Goal: Task Accomplishment & Management: Complete application form

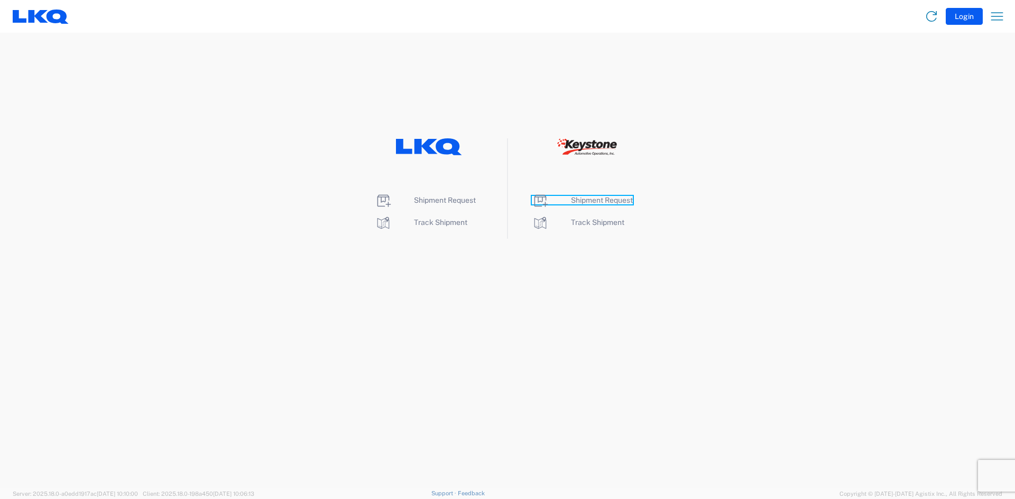
click at [583, 198] on span "Shipment Request" at bounding box center [602, 200] width 62 height 8
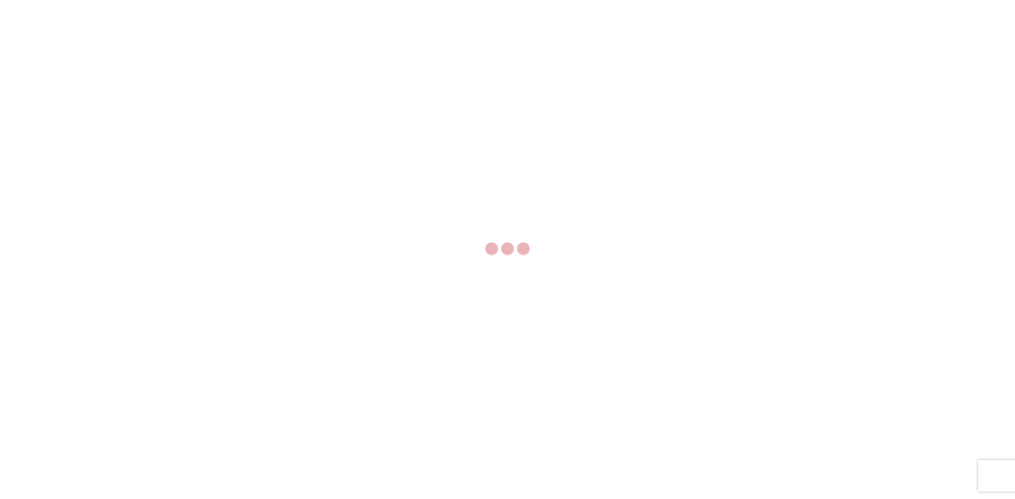
select select "FULL"
select select "LBS"
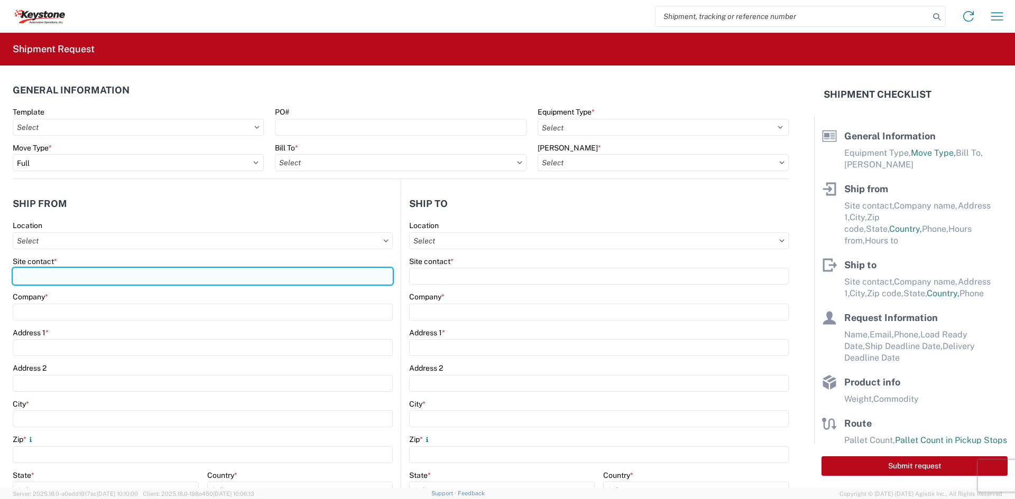
click at [91, 273] on input "Site contact *" at bounding box center [203, 276] width 380 height 17
type input "[PERSON_NAME]"
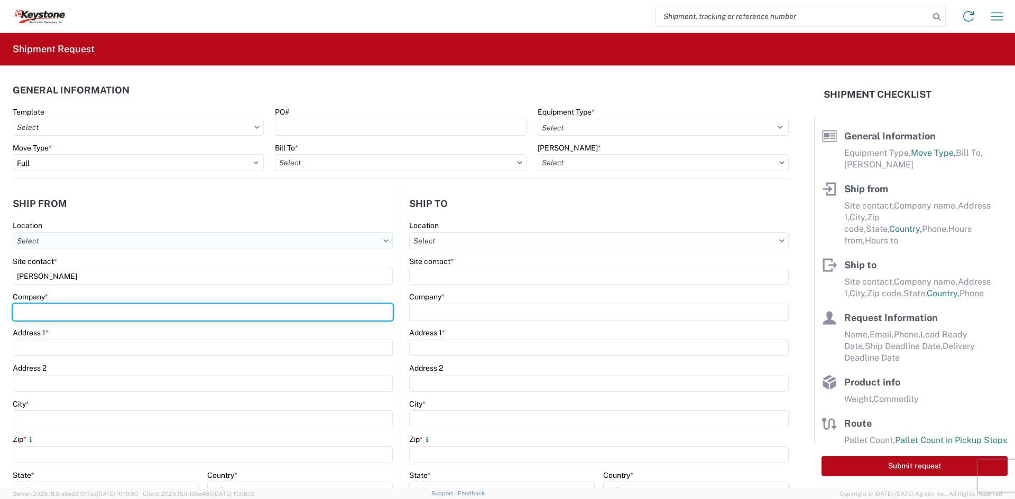
type input "Velarium Awnings"
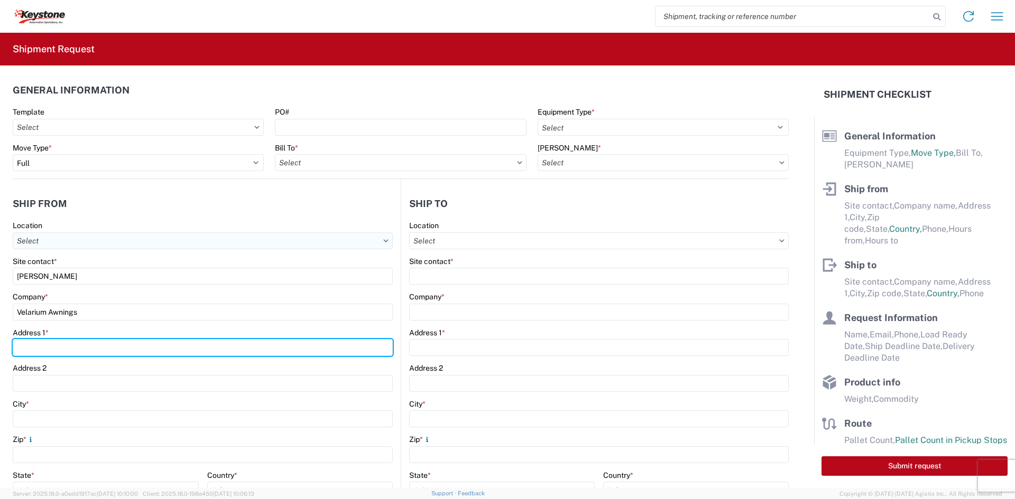
type input "[STREET_ADDRESS][PERSON_NAME]"
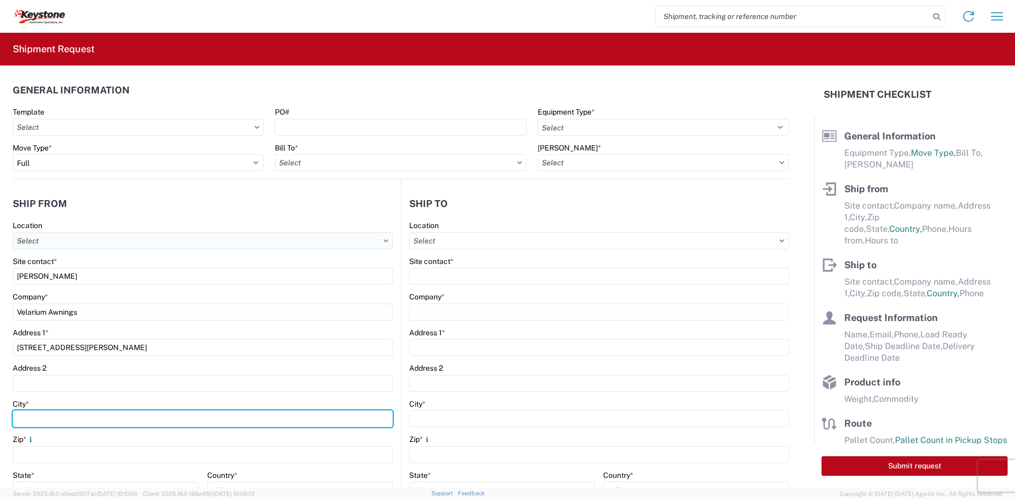
type input "Elkhart"
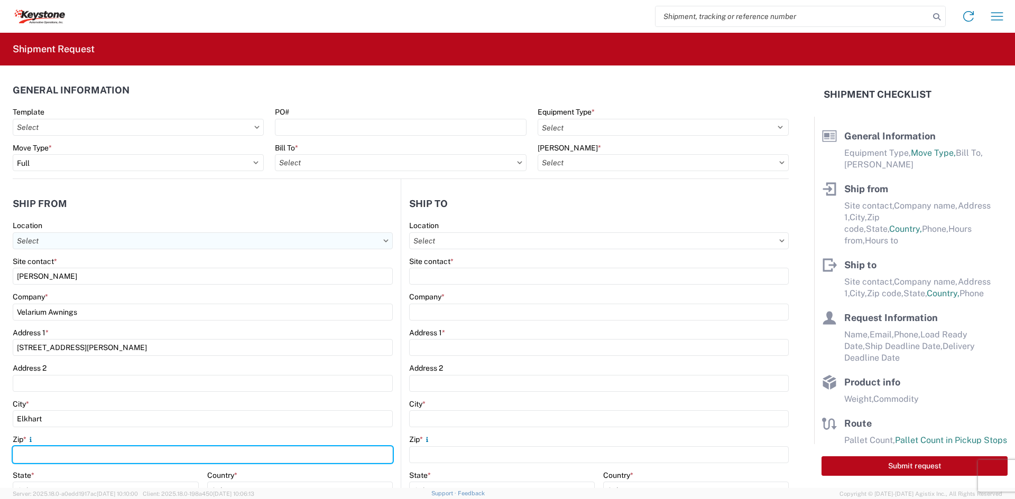
type input "46514"
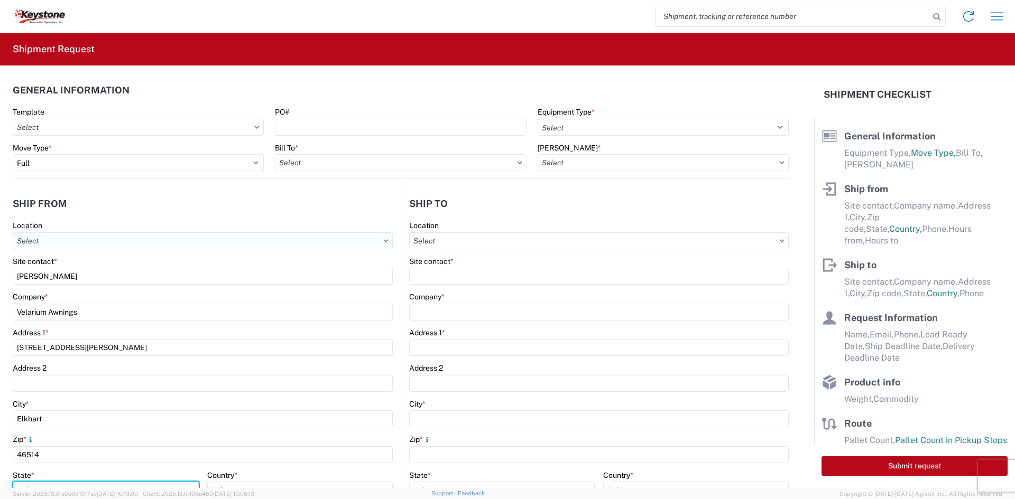
select select "IN"
type input "[EMAIL_ADDRESS][DOMAIN_NAME]"
type input "5745969410"
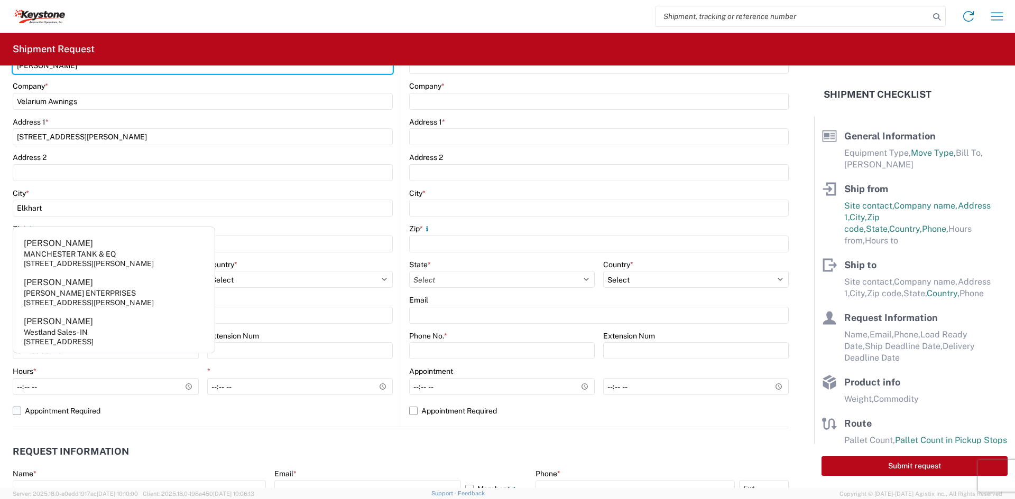
scroll to position [211, 0]
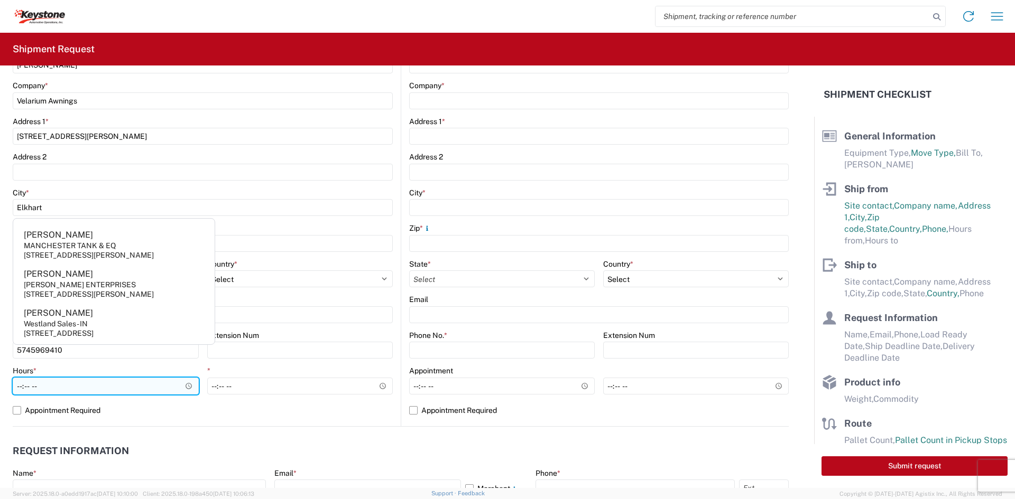
click at [30, 383] on input "Hours *" at bounding box center [106, 386] width 186 height 17
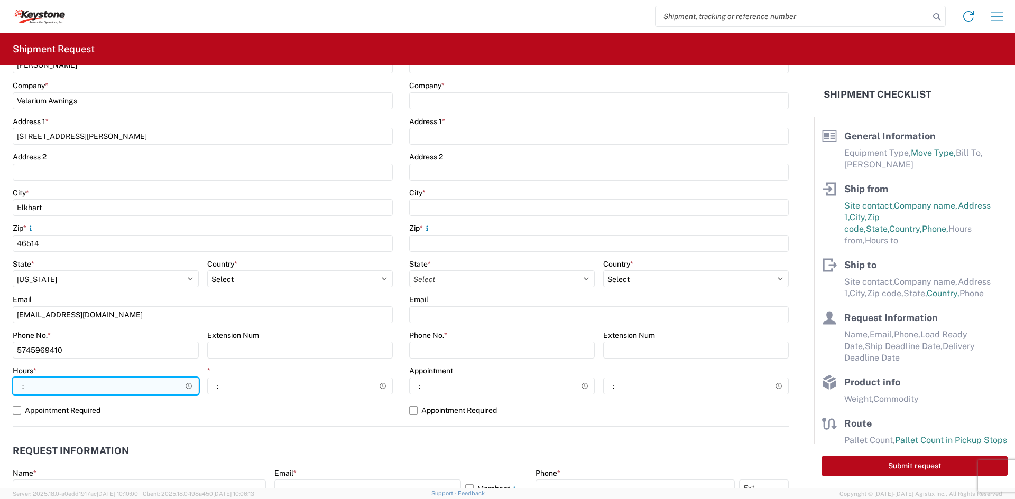
click at [20, 383] on input "Hours *" at bounding box center [106, 386] width 186 height 17
type input "05:00"
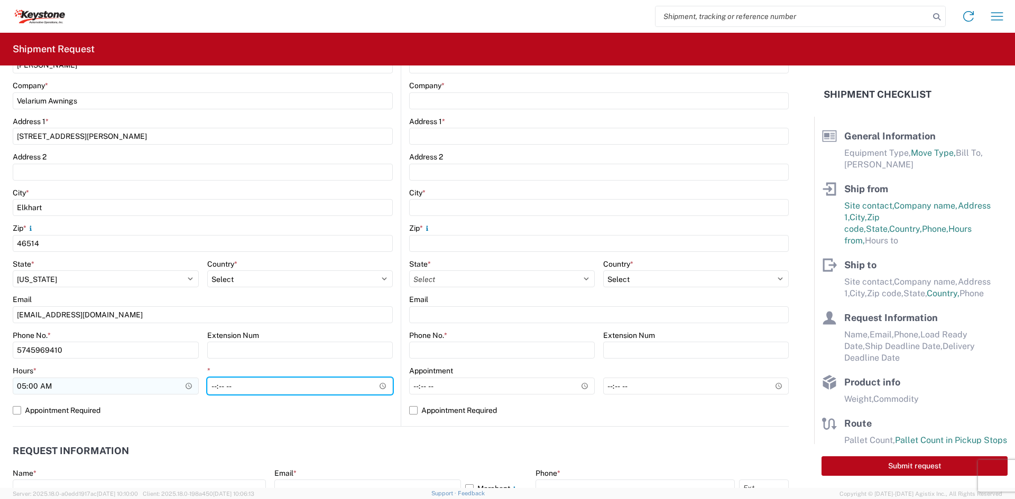
type input "14:00"
click at [187, 439] on agx-request-info "Request Information Name * Email * Merchant Phone * Load Ready Date * Ship Dead…" at bounding box center [401, 484] width 776 height 114
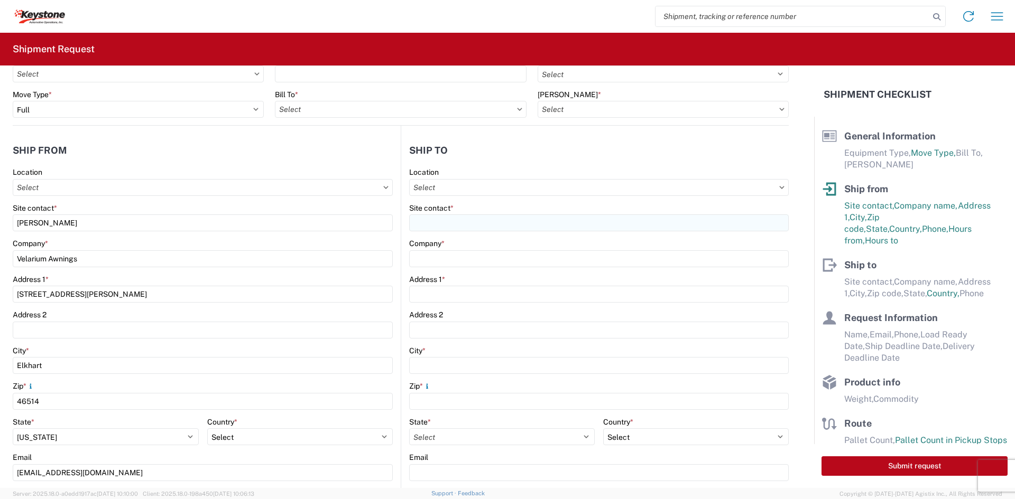
scroll to position [53, 0]
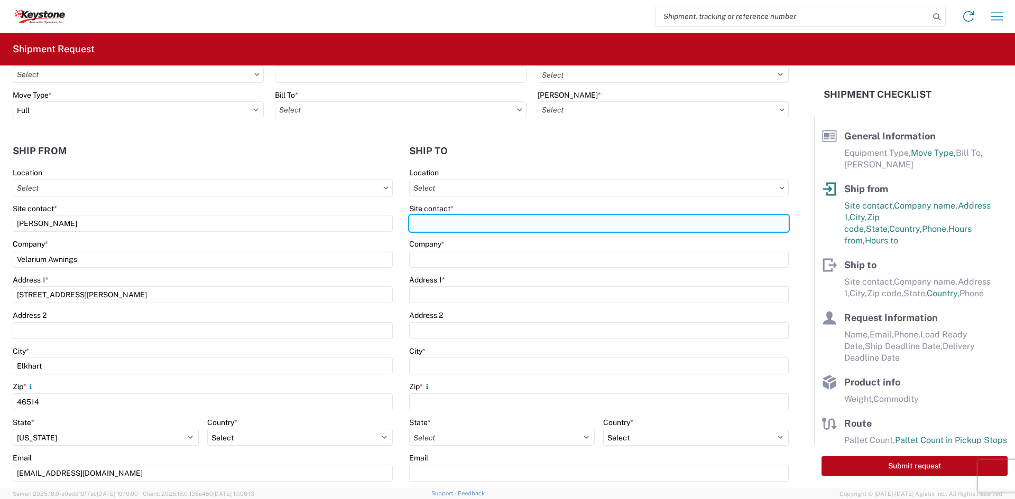
click at [471, 220] on input "Site contact *" at bounding box center [598, 223] width 379 height 17
type input "[PERSON_NAME]"
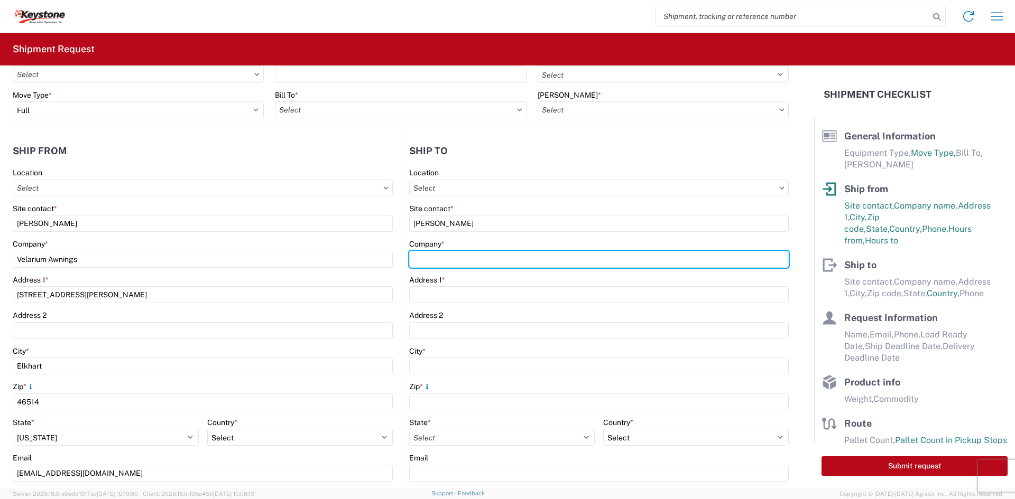
type input "Keystone Automotive Operations"
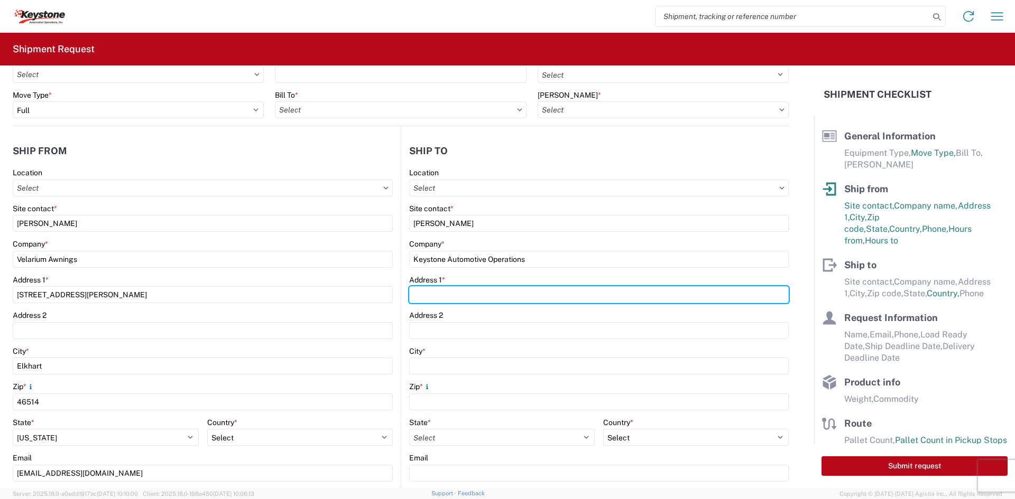
type input "[STREET_ADDRESS][PERSON_NAME]"
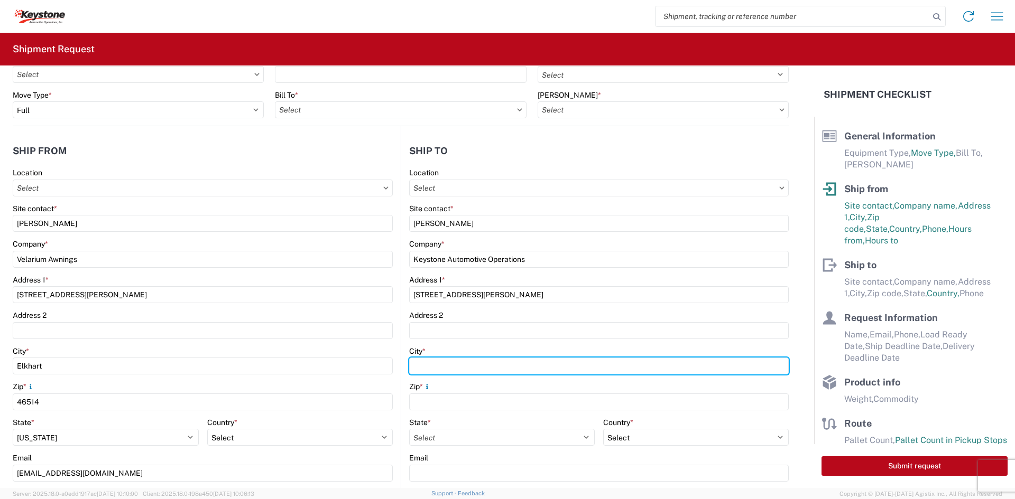
type input "[GEOGRAPHIC_DATA]"
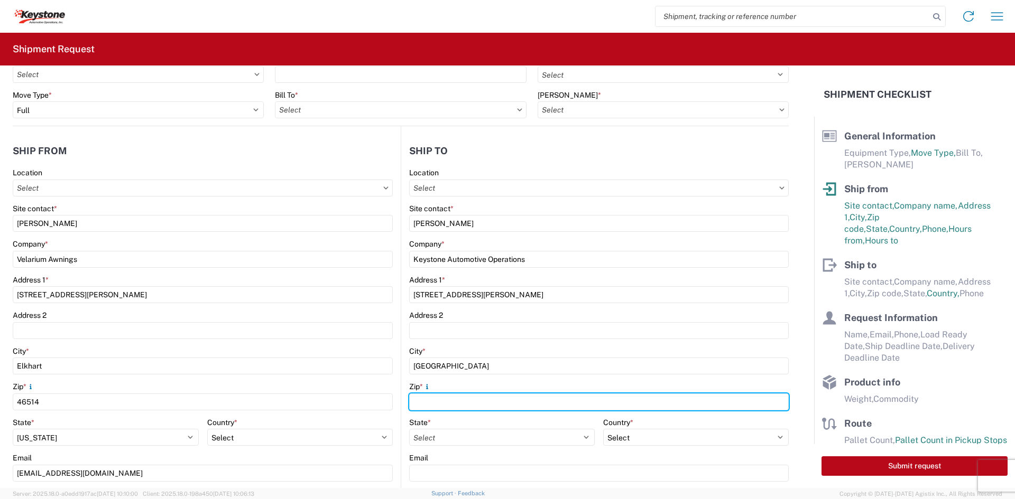
type input "18643"
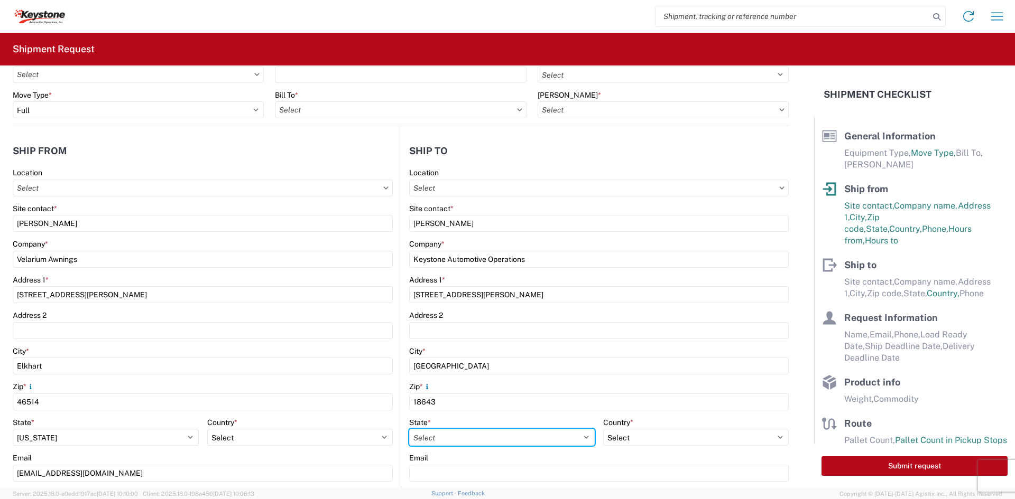
select select "PA"
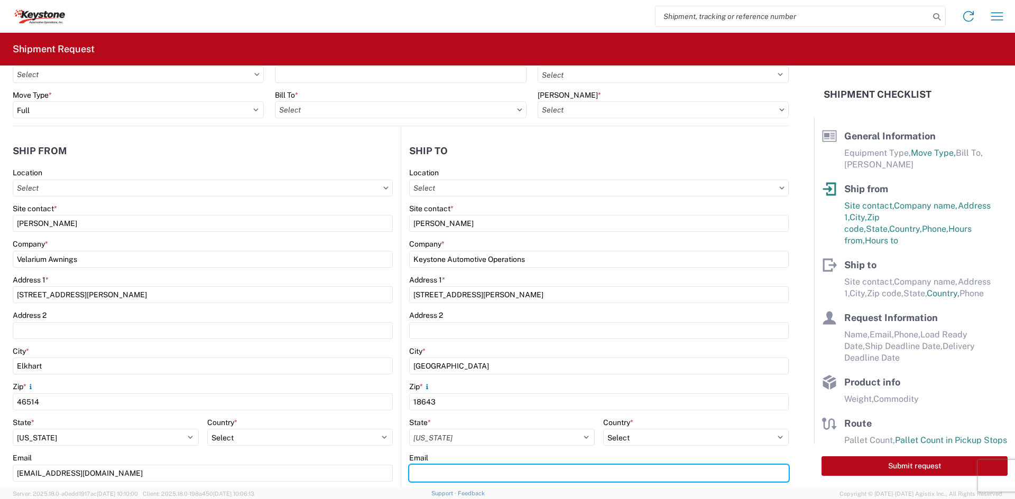
type input "[EMAIL_ADDRESS][DOMAIN_NAME]"
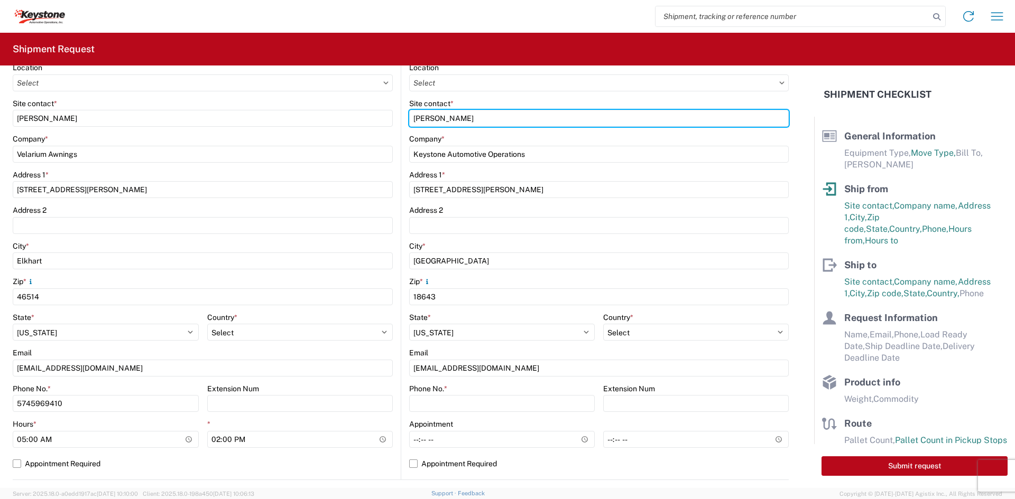
scroll to position [159, 0]
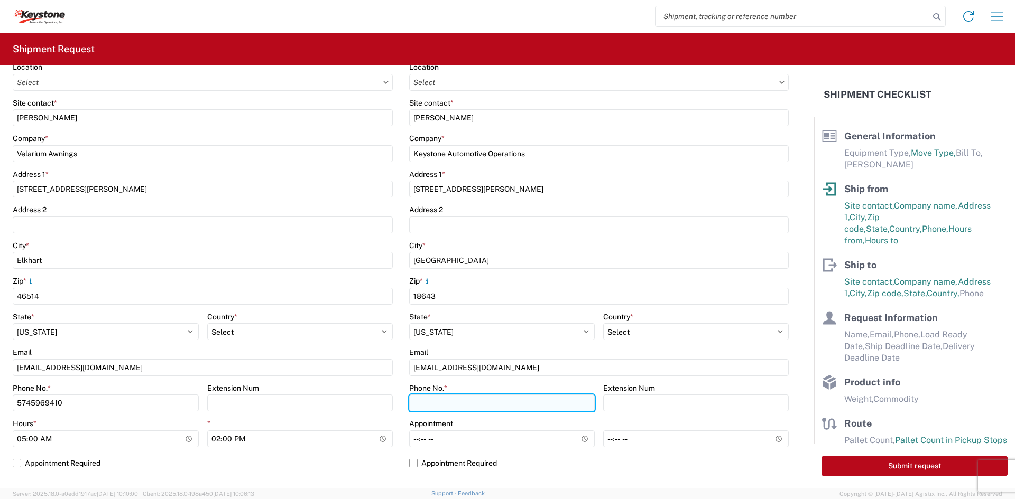
click at [479, 401] on input "Phone No. *" at bounding box center [502, 403] width 186 height 17
type input "5706554514"
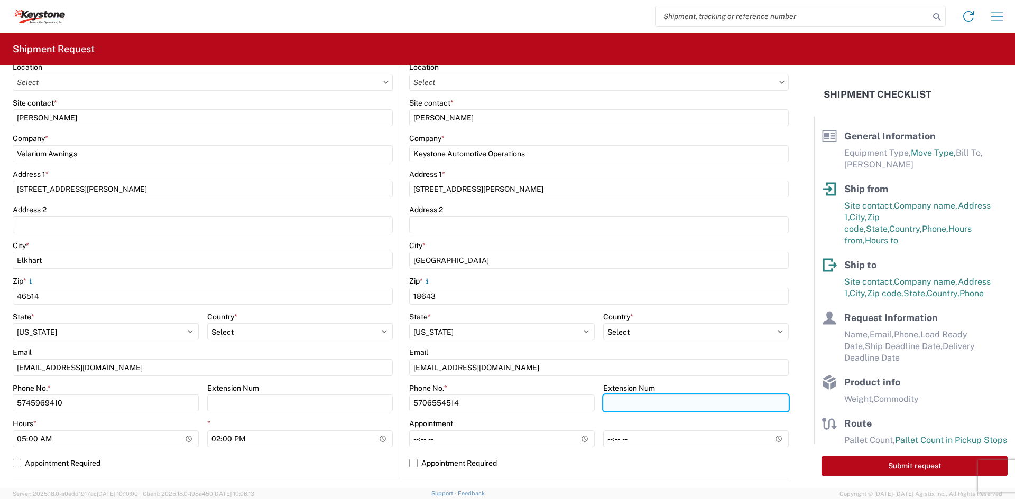
click at [637, 403] on input "Extension Num" at bounding box center [696, 403] width 186 height 17
type input "4"
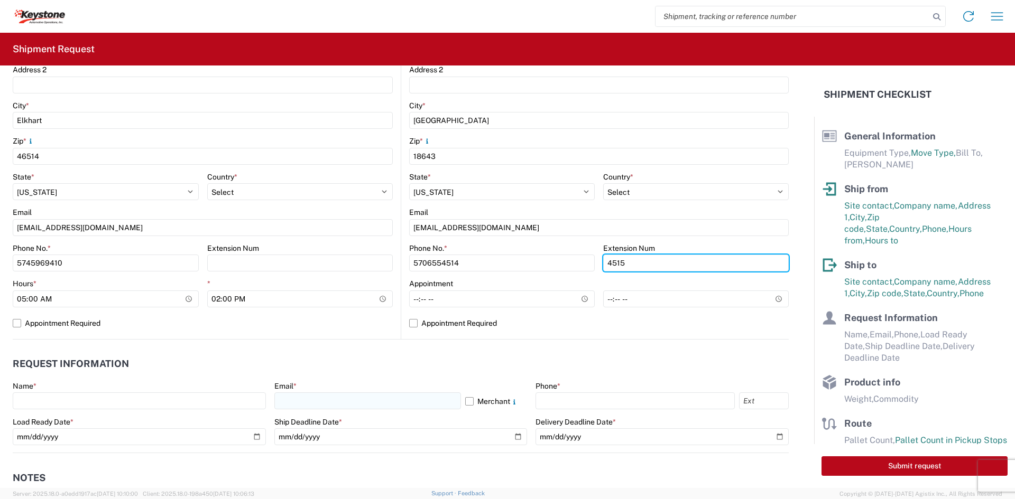
scroll to position [317, 0]
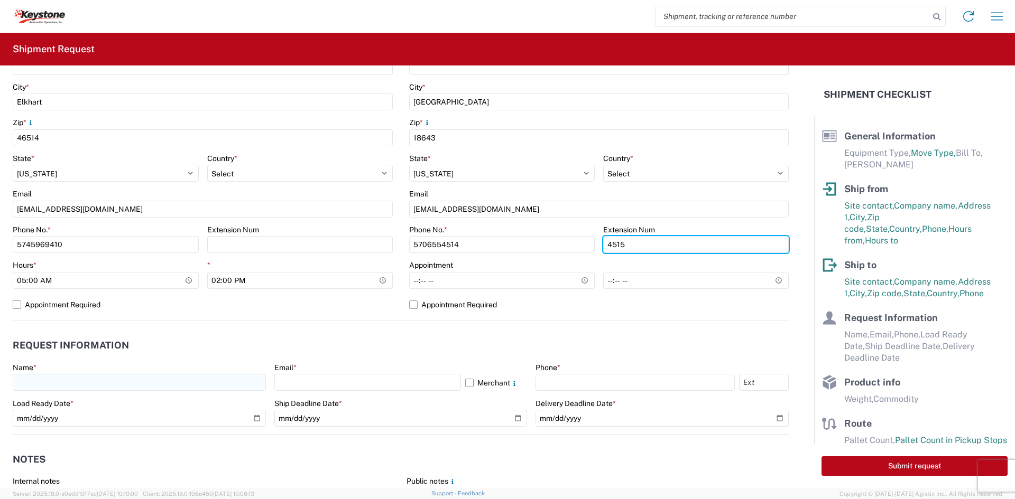
type input "4515"
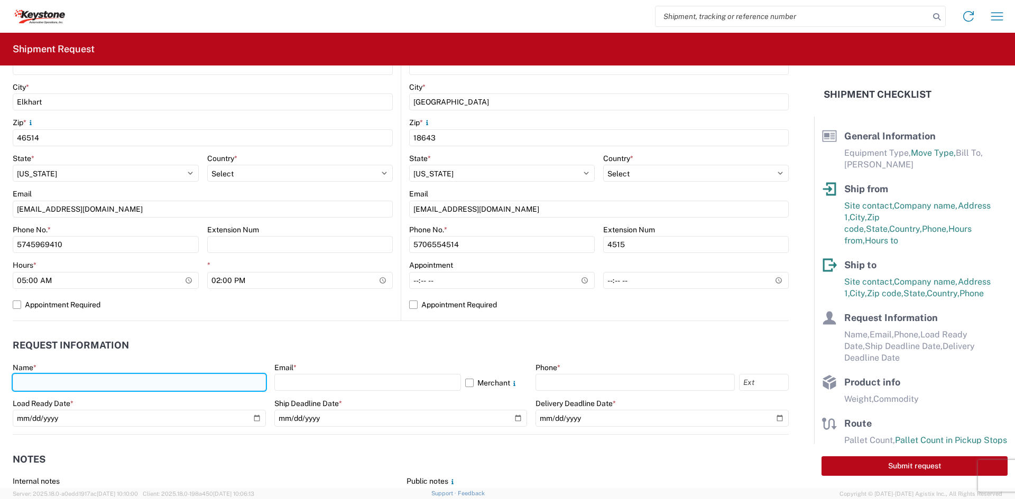
click at [183, 387] on input "text" at bounding box center [139, 382] width 253 height 17
type input "[PERSON_NAME]"
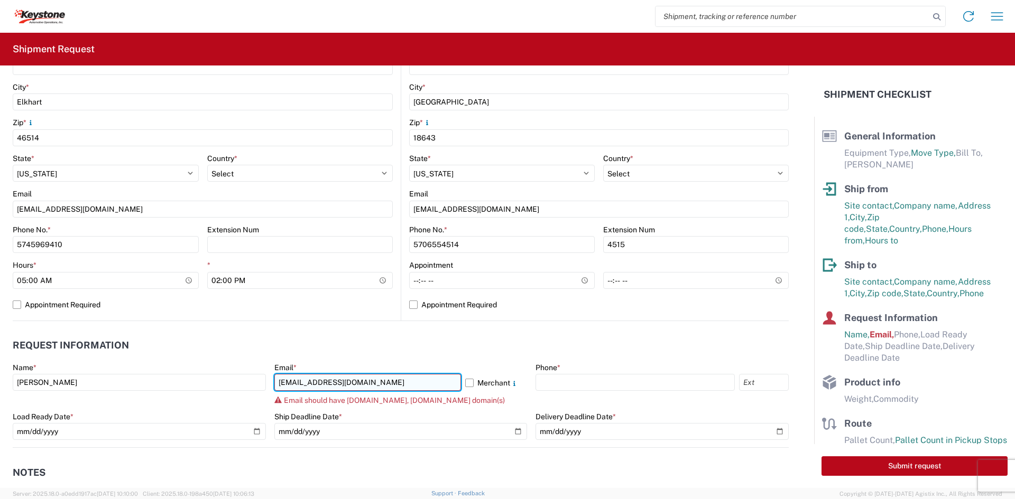
drag, startPoint x: 388, startPoint y: 384, endPoint x: 328, endPoint y: 387, distance: 60.3
click at [328, 387] on input "[EMAIL_ADDRESS][DOMAIN_NAME]" at bounding box center [367, 382] width 187 height 17
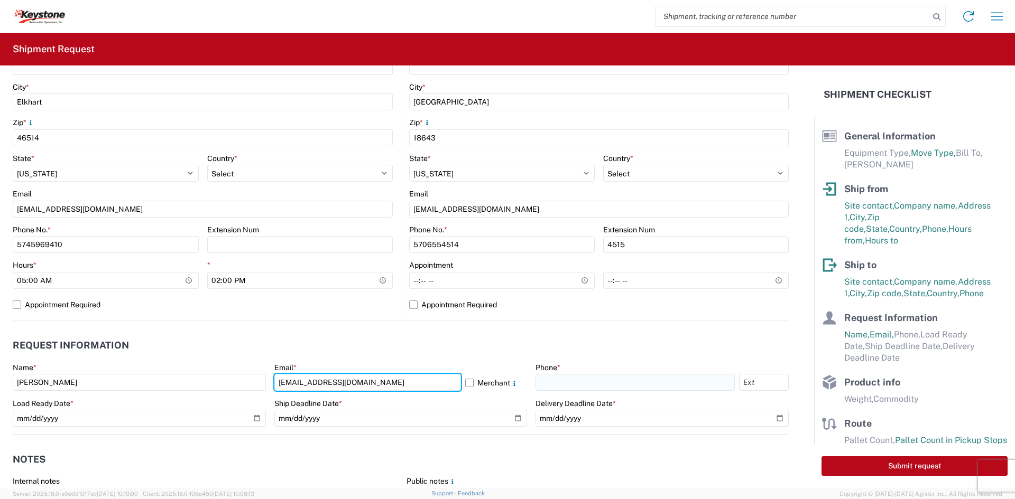
type input "[EMAIL_ADDRESS][DOMAIN_NAME]"
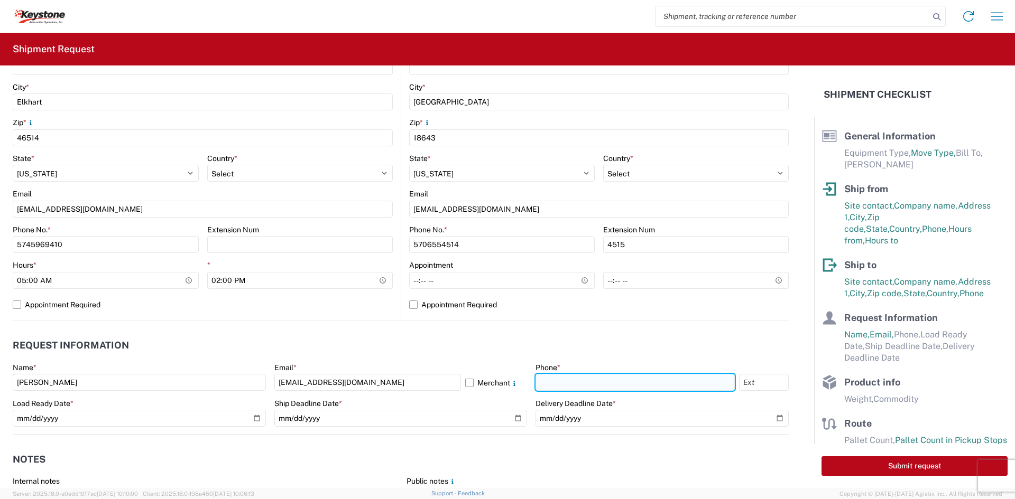
click at [622, 386] on input "text" at bounding box center [634, 382] width 199 height 17
type input "5706554514"
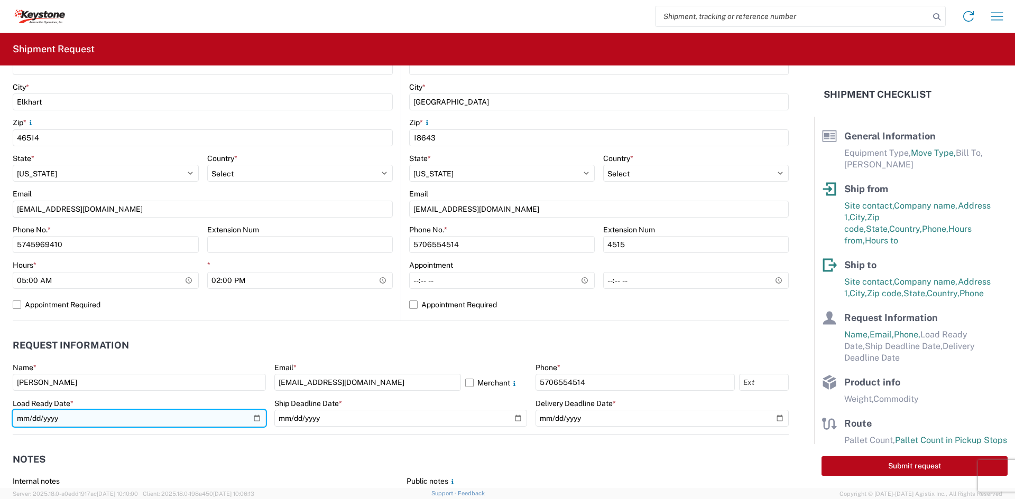
click at [255, 418] on input "date" at bounding box center [139, 418] width 253 height 17
type input "[DATE]"
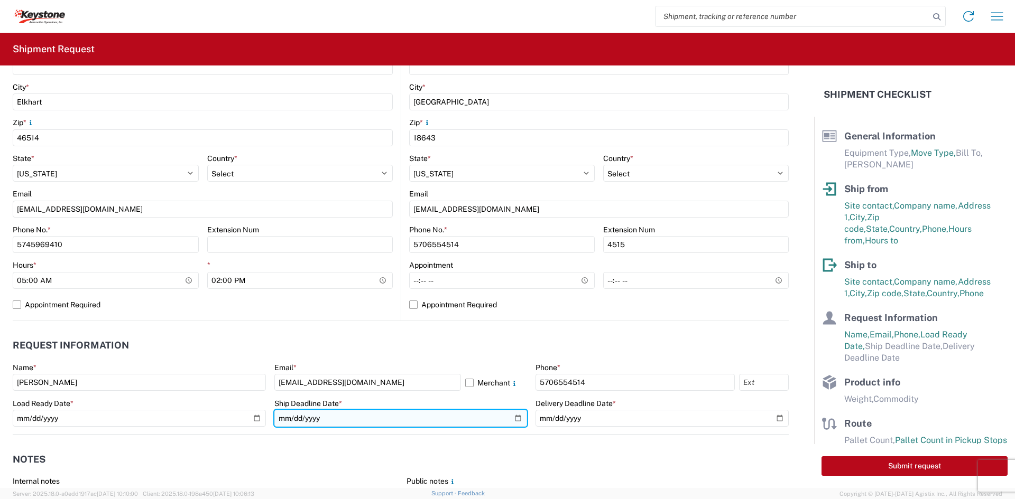
click at [517, 420] on input "date" at bounding box center [400, 418] width 253 height 17
type input "[DATE]"
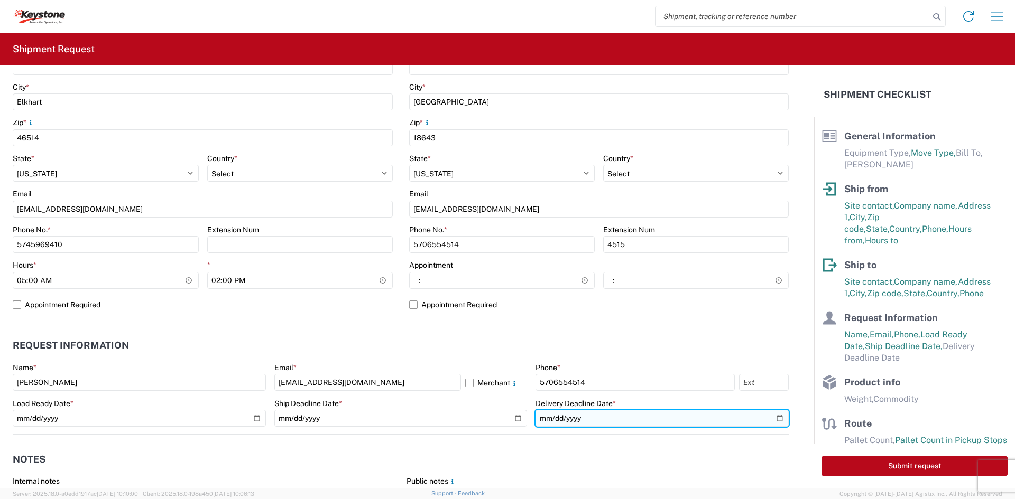
click at [765, 417] on input "date" at bounding box center [661, 418] width 253 height 17
click at [771, 418] on input "date" at bounding box center [661, 418] width 253 height 17
type input "[DATE]"
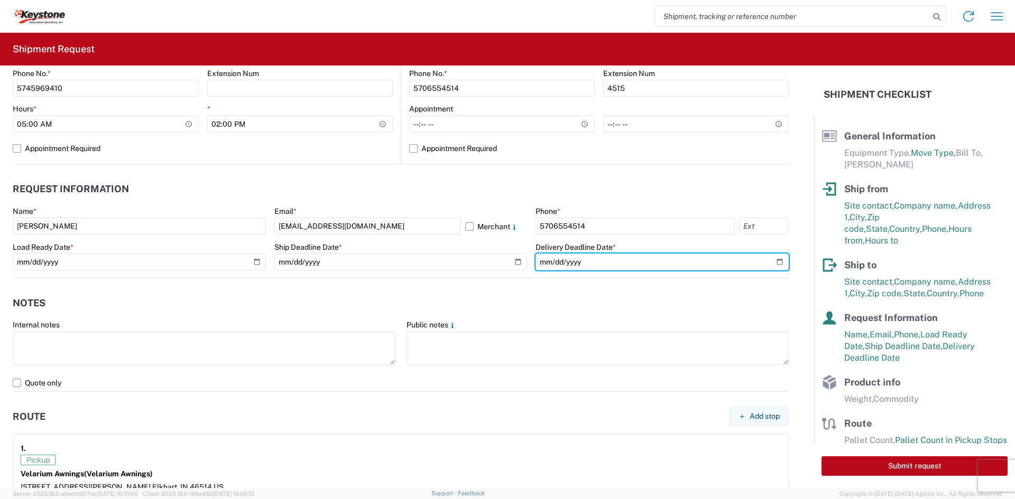
scroll to position [476, 0]
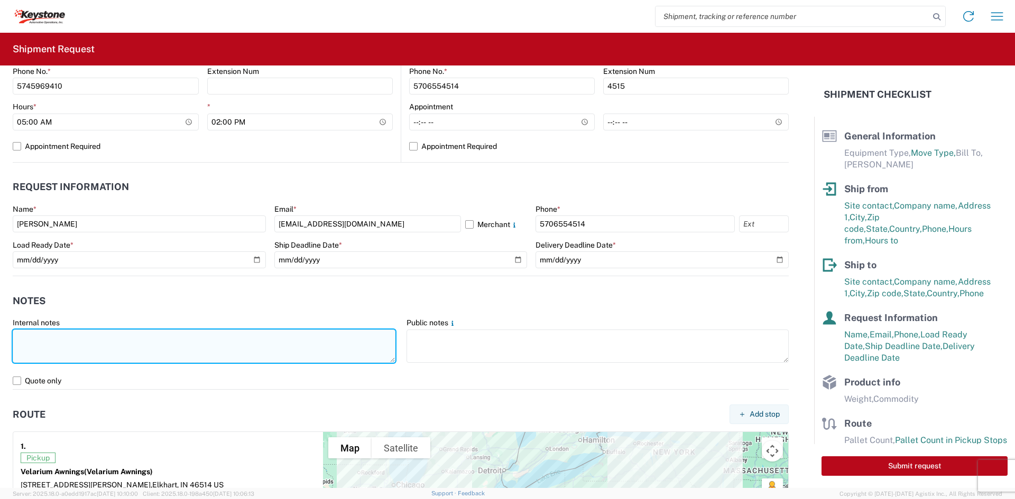
click at [126, 353] on textarea at bounding box center [204, 346] width 383 height 33
drag, startPoint x: 44, startPoint y: 357, endPoint x: -8, endPoint y: 330, distance: 59.3
click at [0, 330] on html "Home Shipment request Shipment tracking Shipment Request General Information Te…" at bounding box center [507, 249] width 1015 height 499
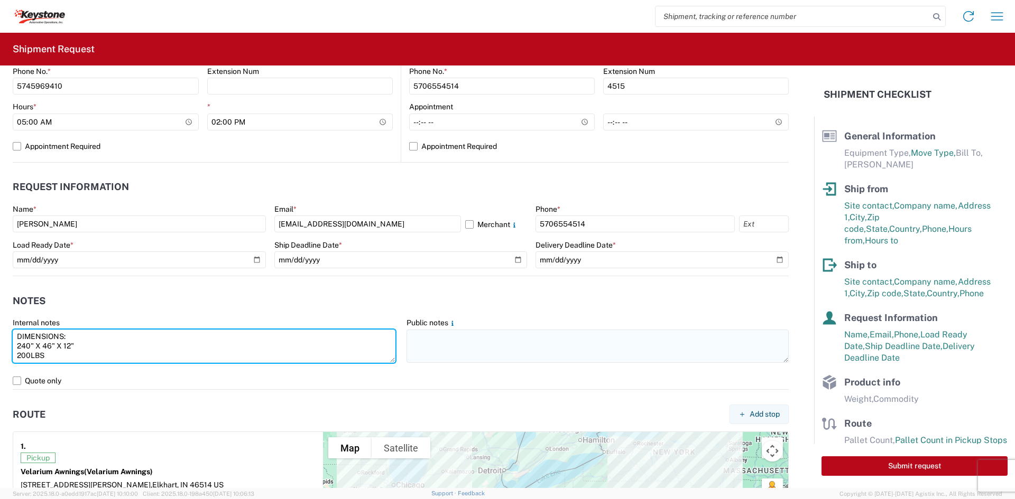
type textarea "DIMENSIONS: 240" X 46" X 12" 200LBS"
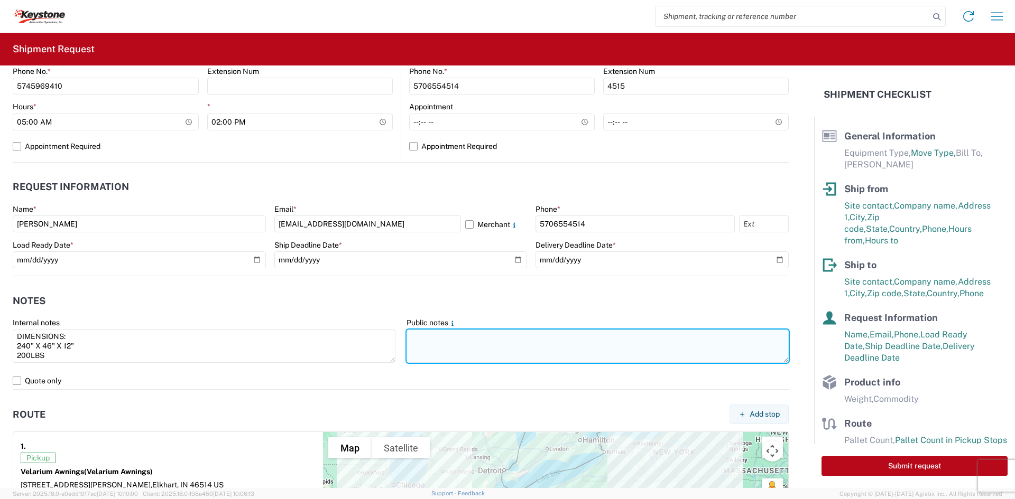
click at [548, 360] on textarea at bounding box center [597, 346] width 383 height 33
paste textarea "DIMENSIONS: 240" X 46" X 12" 200LBS"
type textarea "DIMENSIONS: 240" X 46" X 12" 200LBS"
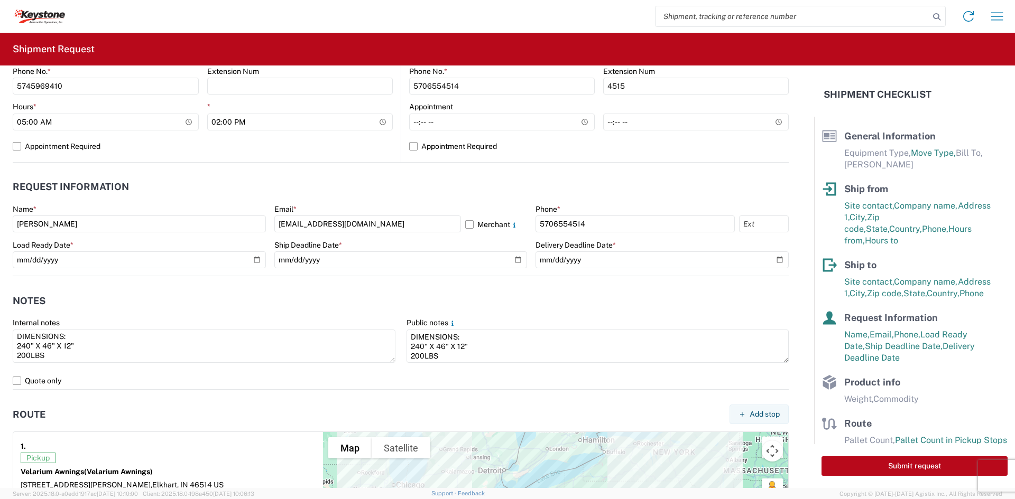
click at [394, 370] on agx-form-control-wrapper-v2 "Internal notes DIMENSIONS: 240" X 46" X 12" 200LBS" at bounding box center [204, 345] width 394 height 54
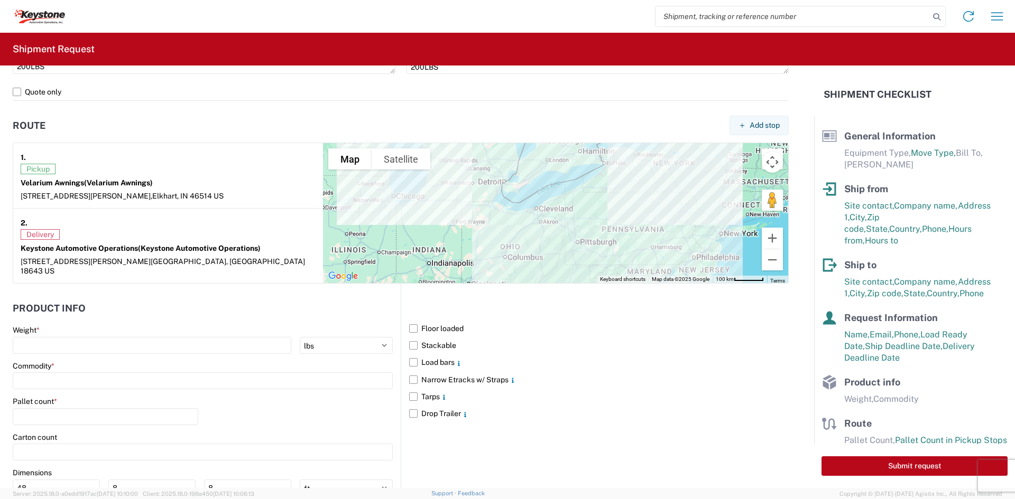
scroll to position [845, 0]
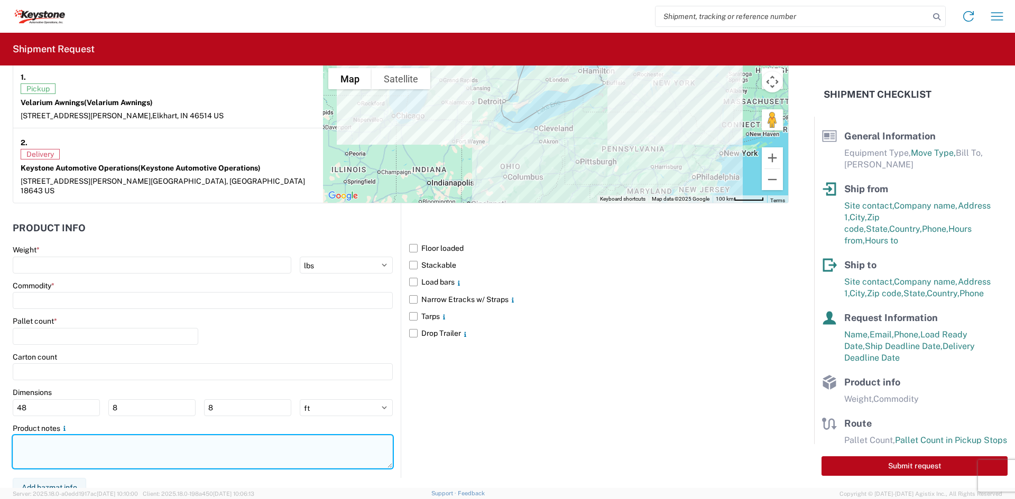
click at [134, 439] on textarea at bounding box center [203, 451] width 380 height 33
paste textarea "DIMENSIONS: 240" X 46" X 12" 200LBS"
type textarea "DIMENSIONS: 240" X 46" X 12" 200LBS"
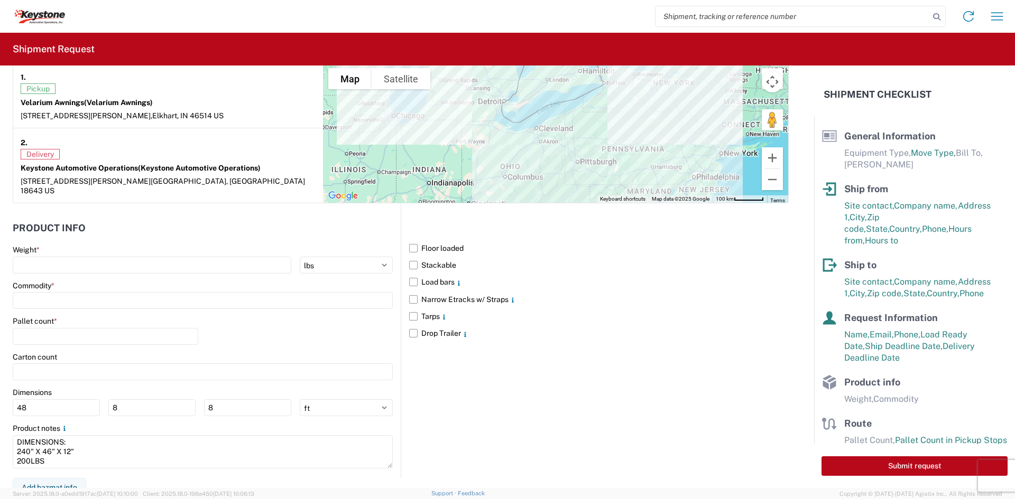
click at [215, 220] on header "Product Info" at bounding box center [207, 228] width 388 height 24
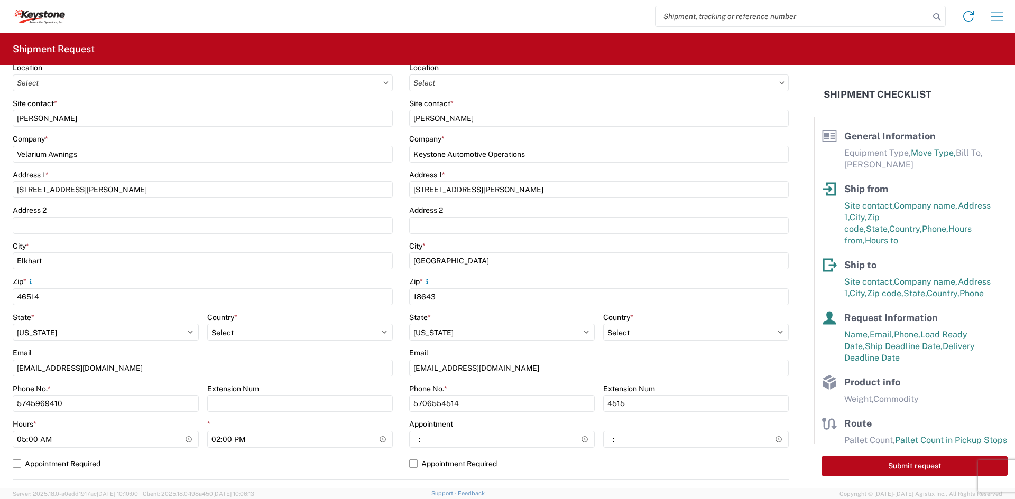
scroll to position [0, 0]
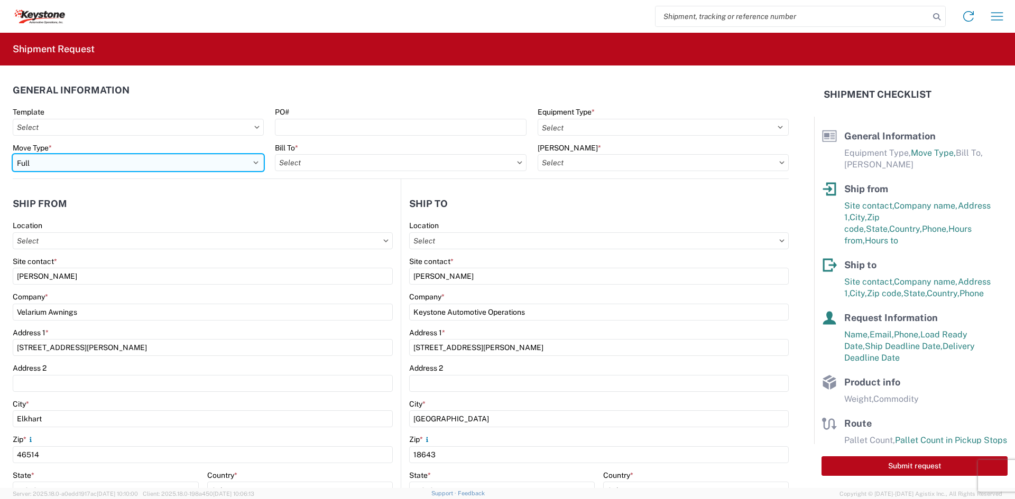
click at [201, 160] on select "Select Full Partial TL" at bounding box center [138, 162] width 251 height 17
select select "PARTIAL_TL"
click at [13, 154] on select "Select Full Partial TL" at bounding box center [138, 162] width 251 height 17
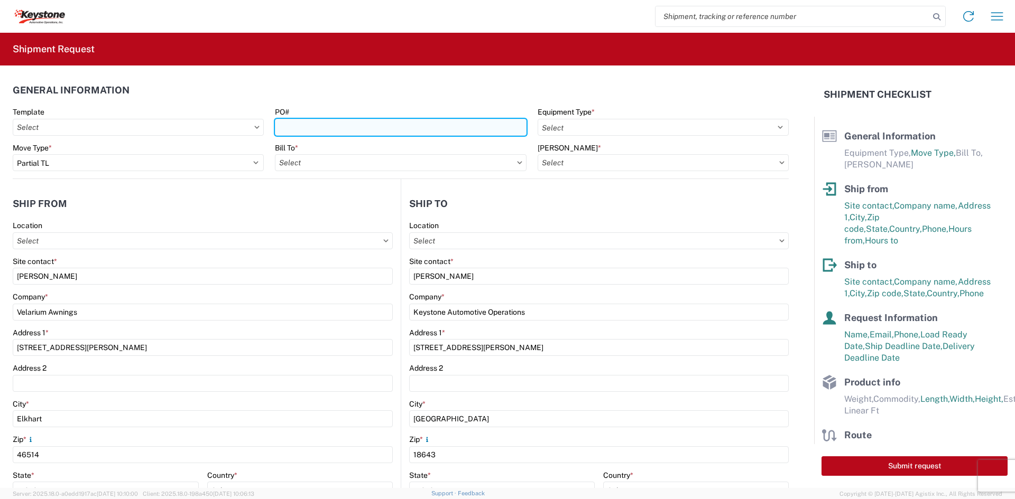
click at [336, 125] on input "PO#" at bounding box center [400, 127] width 251 height 17
